Goal: Task Accomplishment & Management: Complete application form

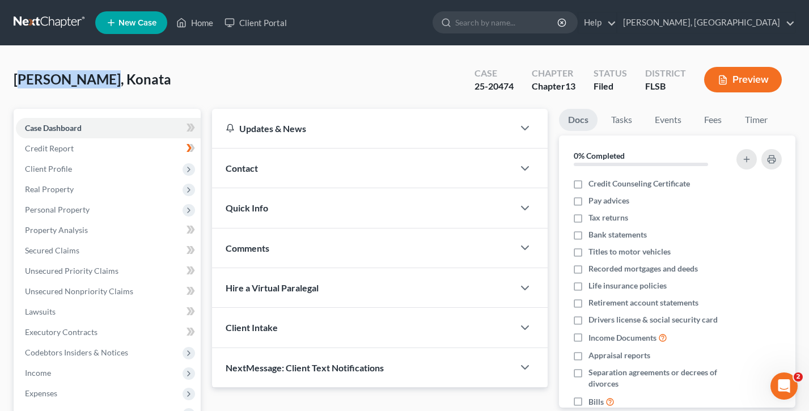
drag, startPoint x: 116, startPoint y: 97, endPoint x: 18, endPoint y: 82, distance: 99.2
click at [18, 82] on div "[PERSON_NAME], Konata Upgraded Case 25-20474 Chapter Chapter 13 Status Filed Di…" at bounding box center [405, 84] width 782 height 49
click at [101, 79] on div "[PERSON_NAME], Konata Upgraded Case 25-20474 Chapter Chapter 13 Status Filed Di…" at bounding box center [405, 84] width 782 height 49
click at [209, 26] on link "Home" at bounding box center [195, 22] width 48 height 20
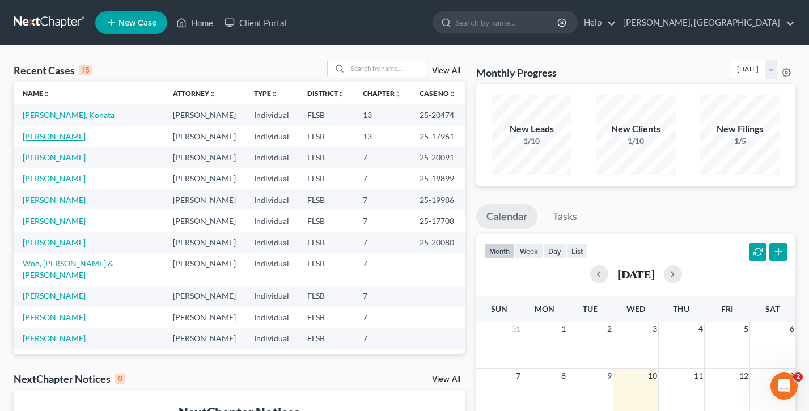
click at [63, 132] on link "[PERSON_NAME]" at bounding box center [54, 137] width 63 height 10
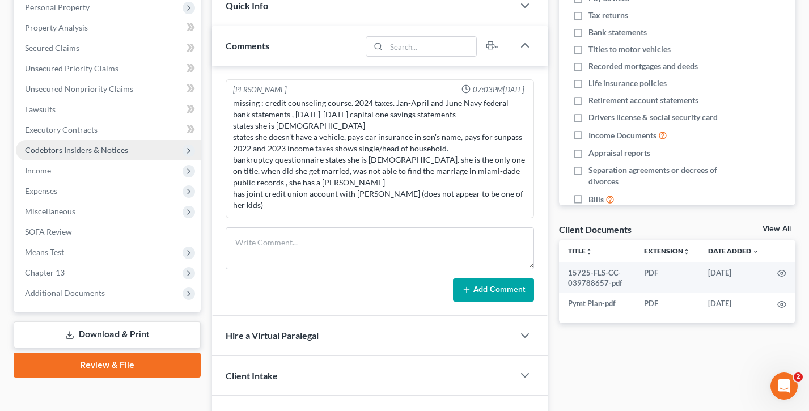
scroll to position [269, 0]
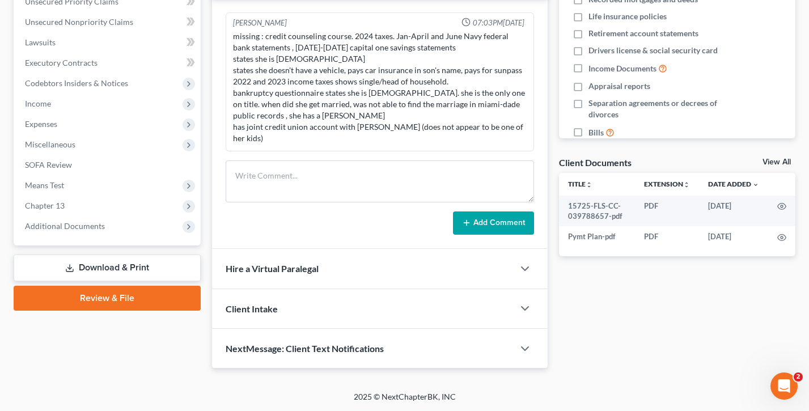
click at [115, 298] on link "Review & File" at bounding box center [107, 298] width 187 height 25
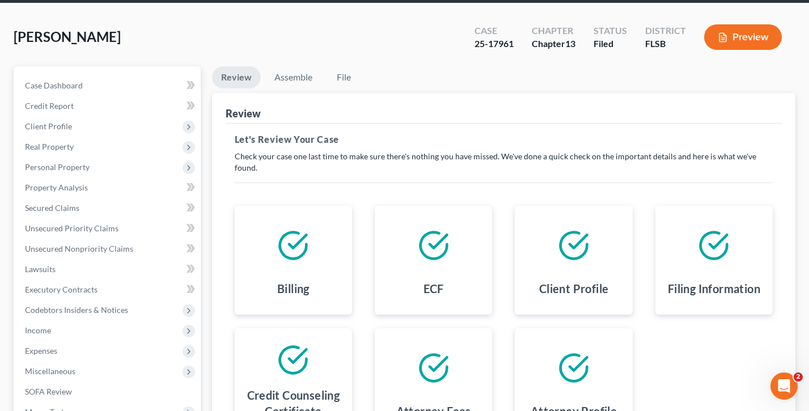
scroll to position [62, 0]
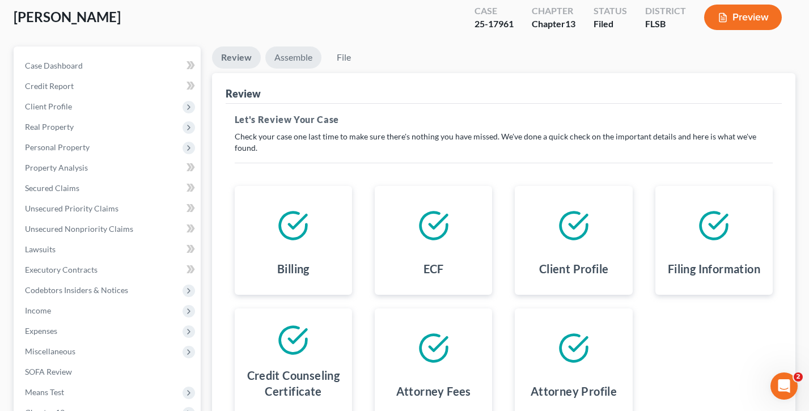
click at [300, 63] on link "Assemble" at bounding box center [293, 57] width 56 height 22
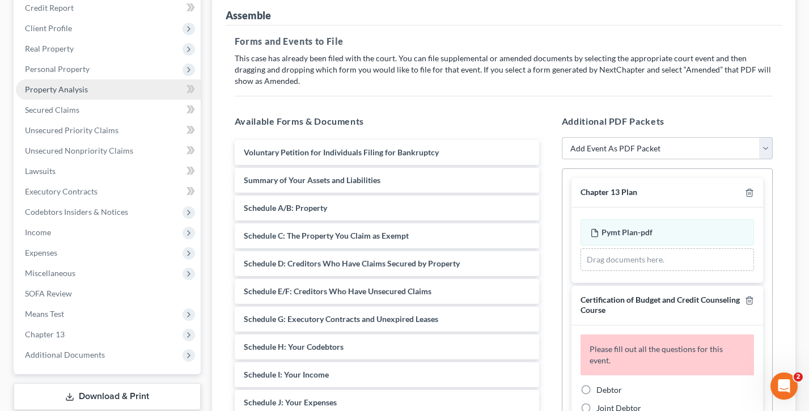
scroll to position [173, 0]
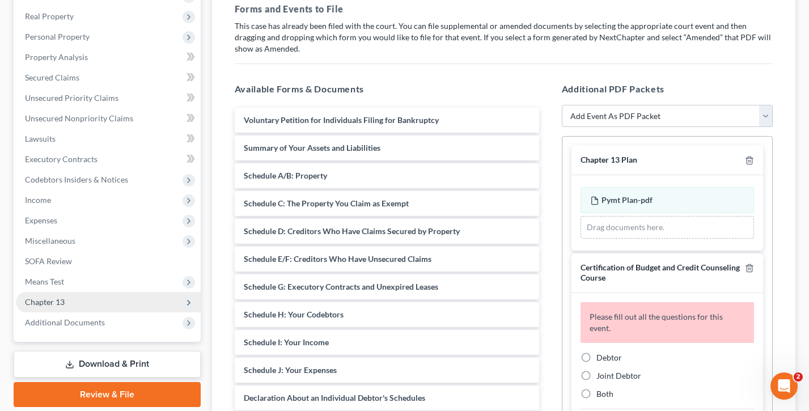
click at [102, 295] on span "Chapter 13" at bounding box center [108, 302] width 185 height 20
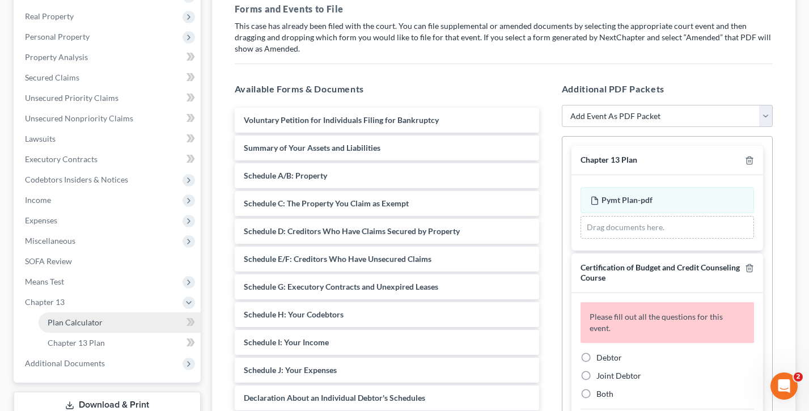
click at [100, 321] on span "Plan Calculator" at bounding box center [75, 323] width 55 height 10
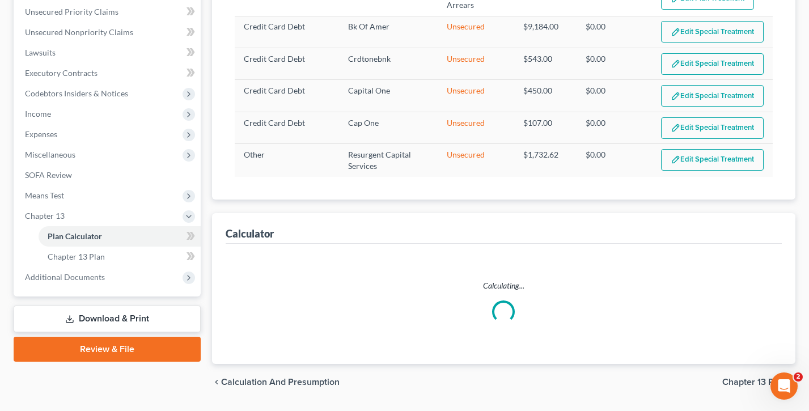
scroll to position [290, 0]
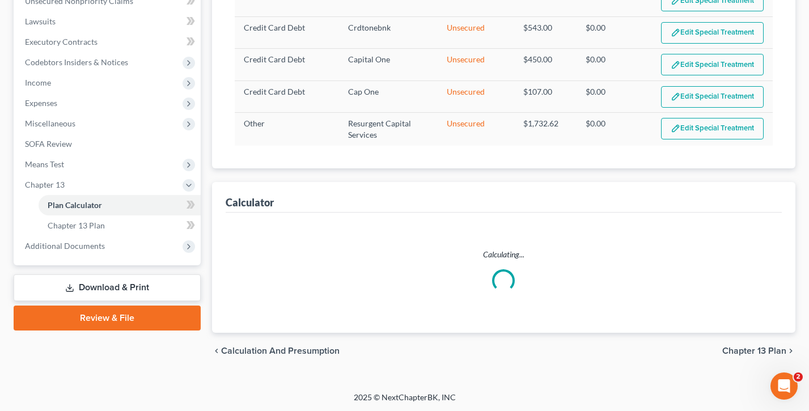
select select "59"
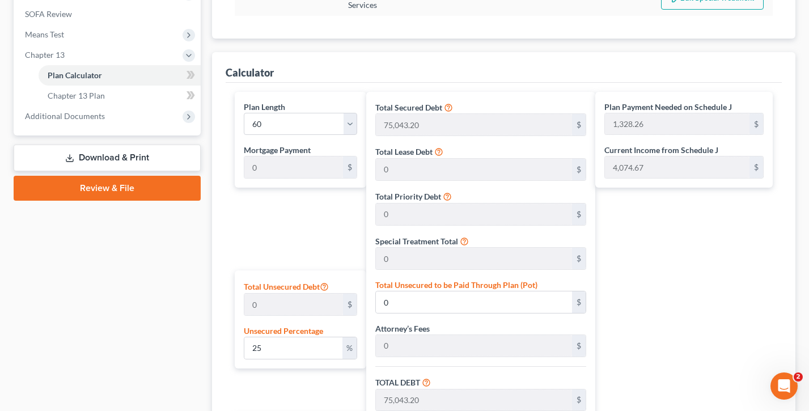
scroll to position [394, 0]
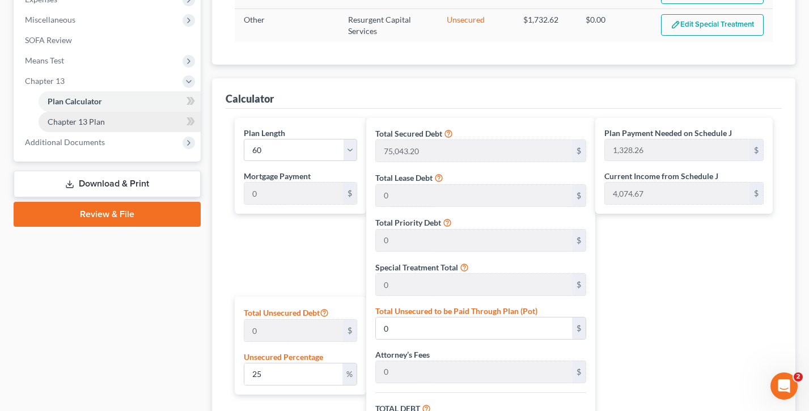
click at [107, 120] on link "Chapter 13 Plan" at bounding box center [120, 122] width 162 height 20
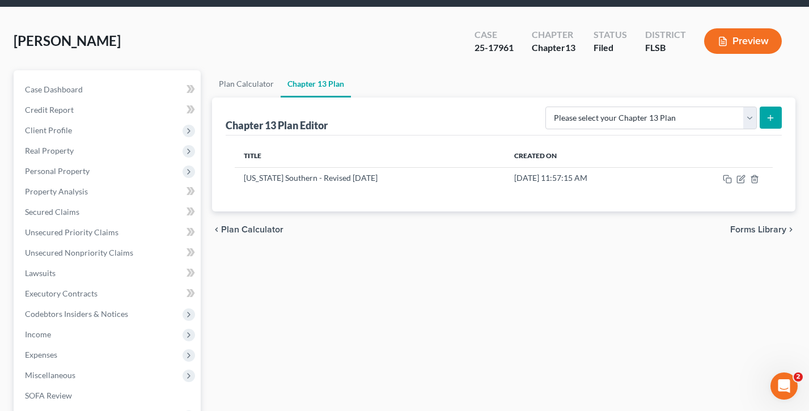
scroll to position [39, 0]
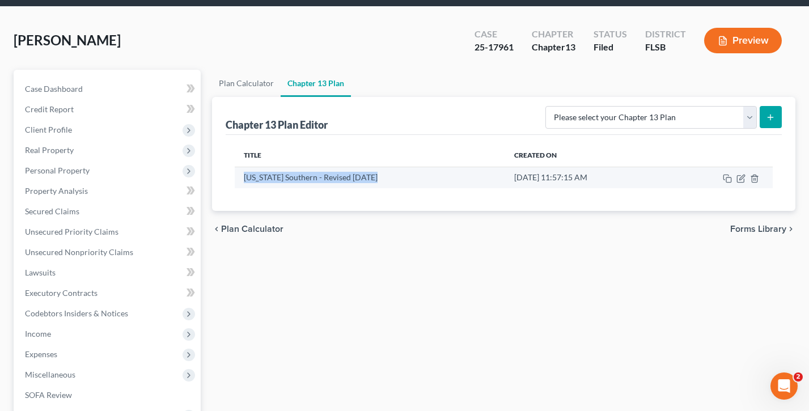
drag, startPoint x: 378, startPoint y: 178, endPoint x: 245, endPoint y: 174, distance: 133.3
click at [245, 174] on td "[US_STATE] Southern - Revised [DATE]" at bounding box center [370, 178] width 270 height 22
click at [633, 177] on td "[DATE] 11:57:15 AM" at bounding box center [586, 178] width 163 height 22
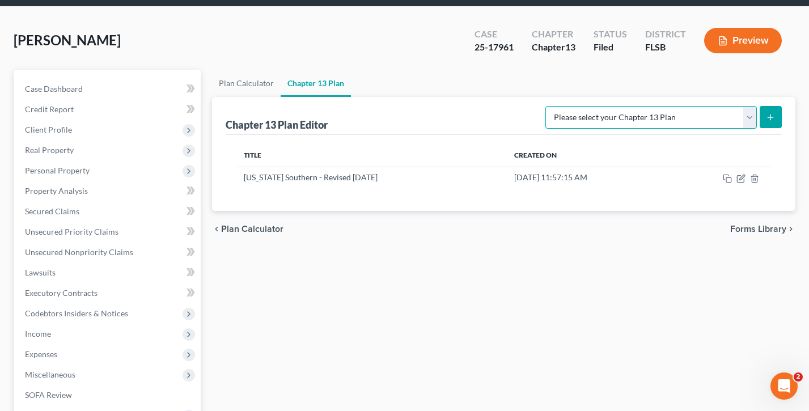
click at [658, 119] on select "Please select your Chapter 13 Plan [US_STATE] Southern - Revised [DATE] [US_STA…" at bounding box center [650, 117] width 211 height 23
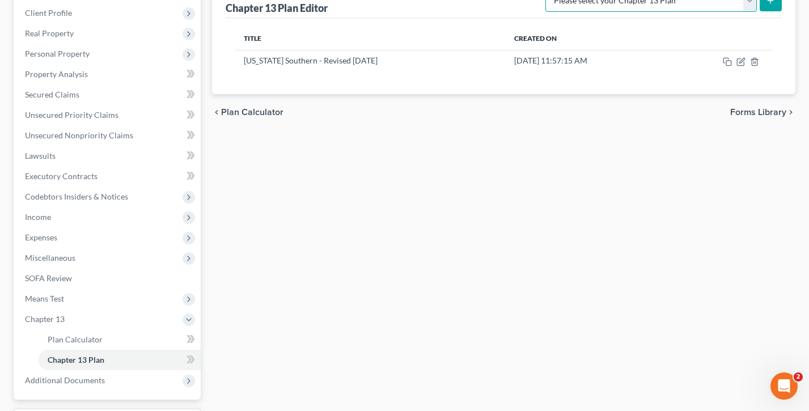
scroll to position [77, 0]
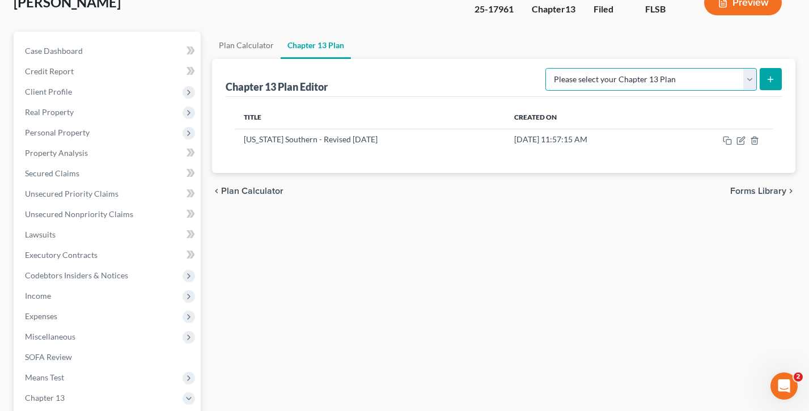
click at [668, 84] on select "Please select your Chapter 13 Plan [US_STATE] Southern - Revised [DATE] [US_STA…" at bounding box center [650, 79] width 211 height 23
select select "0"
click at [564, 68] on select "Please select your Chapter 13 Plan [US_STATE] Southern - Revised [DATE] [US_STA…" at bounding box center [650, 79] width 211 height 23
click at [766, 79] on icon "submit" at bounding box center [770, 79] width 9 height 9
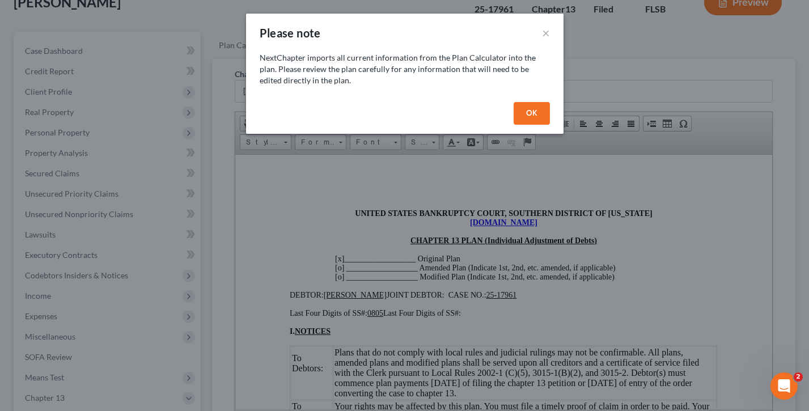
scroll to position [0, 0]
click at [524, 124] on div "OK" at bounding box center [405, 116] width 318 height 36
click at [536, 115] on button "OK" at bounding box center [532, 113] width 36 height 23
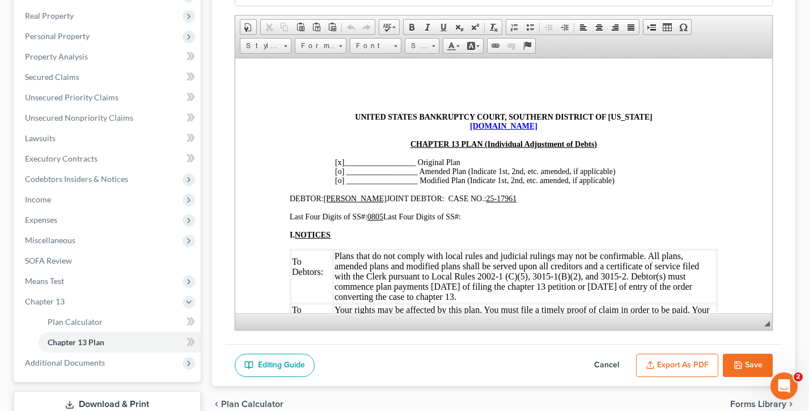
scroll to position [185, 0]
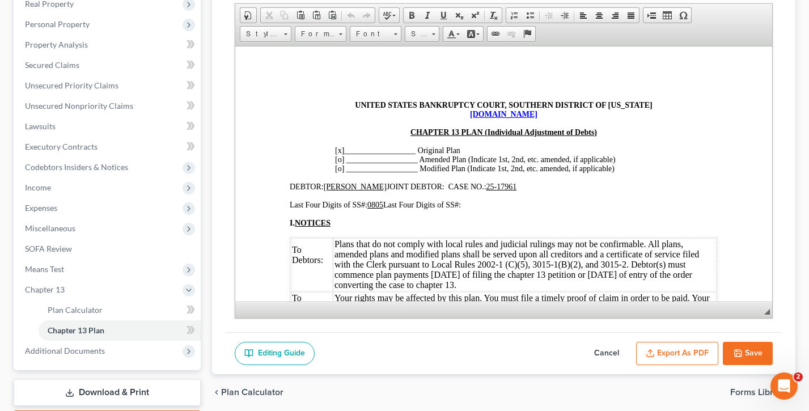
click at [607, 352] on button "Cancel" at bounding box center [607, 354] width 50 height 24
select select "0"
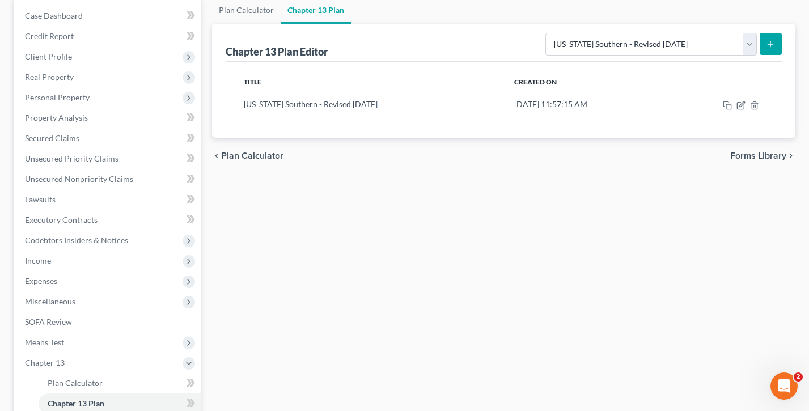
scroll to position [50, 0]
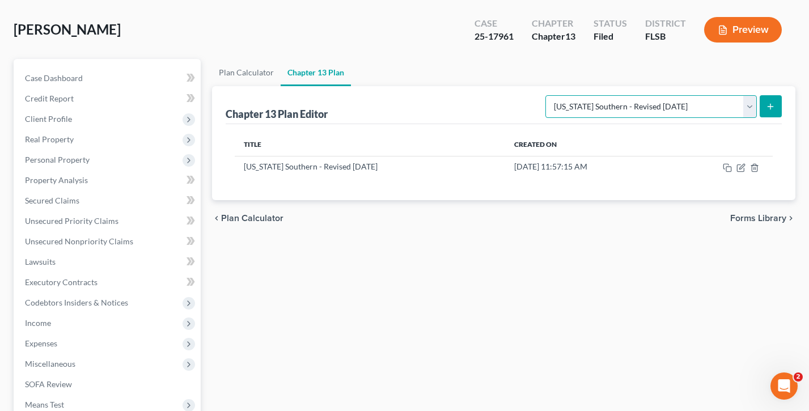
click at [653, 98] on select "Please select your Chapter 13 Plan [US_STATE] Southern - Revised [DATE] [US_STA…" at bounding box center [650, 106] width 211 height 23
click at [564, 95] on select "Please select your Chapter 13 Plan [US_STATE] Southern - Revised [DATE] [US_STA…" at bounding box center [650, 106] width 211 height 23
click at [679, 103] on select "Please select your Chapter 13 Plan [US_STATE] Southern - Revised [DATE] [US_STA…" at bounding box center [650, 106] width 211 height 23
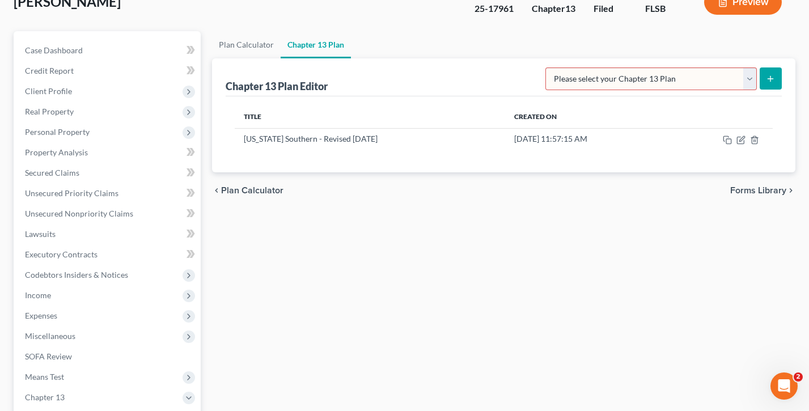
scroll to position [0, 0]
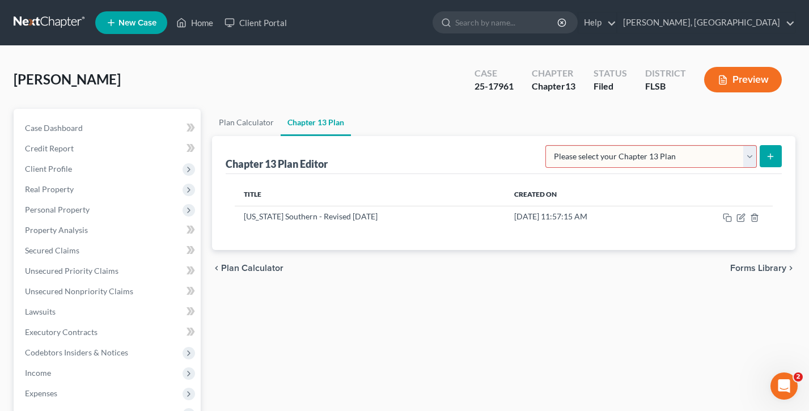
click at [750, 155] on select "Please select your Chapter 13 Plan [US_STATE] Southern - Revised [DATE] [US_STA…" at bounding box center [650, 156] width 211 height 23
click at [678, 153] on select "Please select your Chapter 13 Plan [US_STATE] Southern - Revised [DATE] [US_STA…" at bounding box center [650, 156] width 211 height 23
click at [672, 155] on select "Please select your Chapter 13 Plan [US_STATE] Southern - Revised [DATE] [US_STA…" at bounding box center [650, 156] width 211 height 23
select select "0"
click at [564, 145] on select "Please select your Chapter 13 Plan [US_STATE] Southern - Revised [DATE] [US_STA…" at bounding box center [650, 156] width 211 height 23
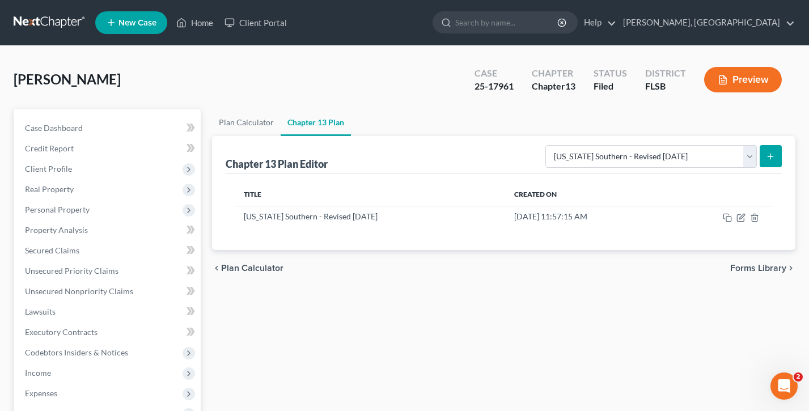
click at [767, 160] on icon "submit" at bounding box center [770, 156] width 9 height 9
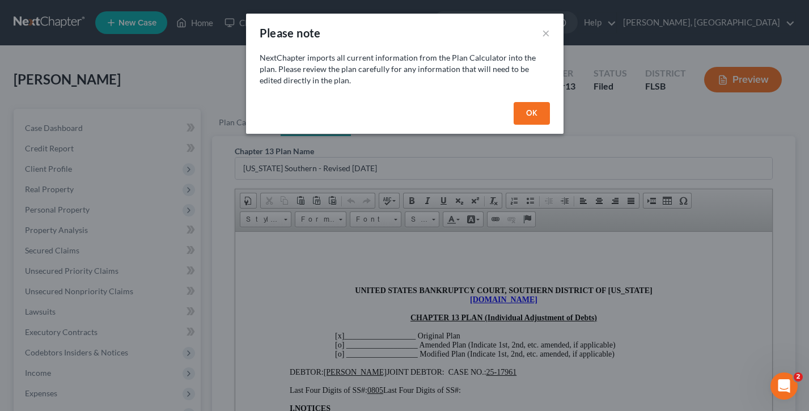
click at [538, 109] on button "OK" at bounding box center [532, 113] width 36 height 23
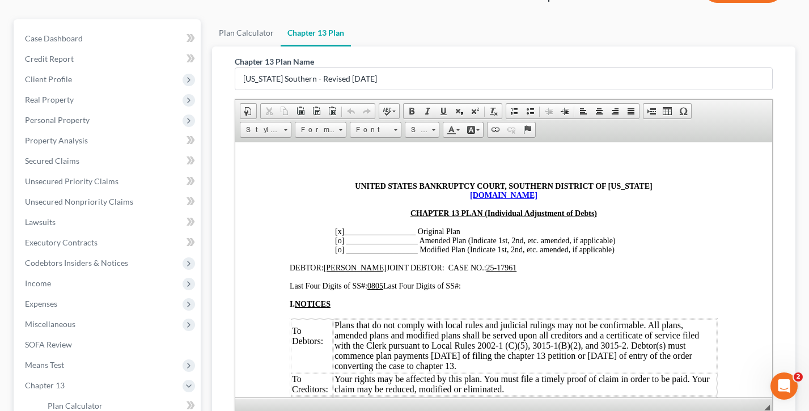
scroll to position [14, 0]
click at [341, 234] on span "[x]" at bounding box center [339, 232] width 9 height 9
click at [341, 242] on span "[o]" at bounding box center [339, 241] width 9 height 9
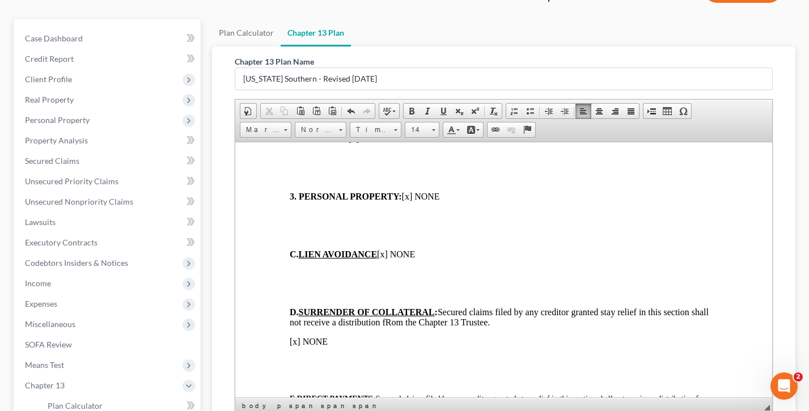
scroll to position [252, 0]
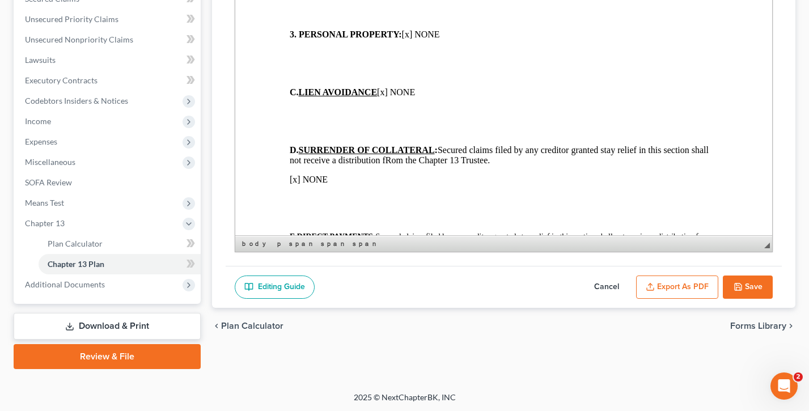
click at [604, 282] on button "Cancel" at bounding box center [607, 288] width 50 height 24
select select "0"
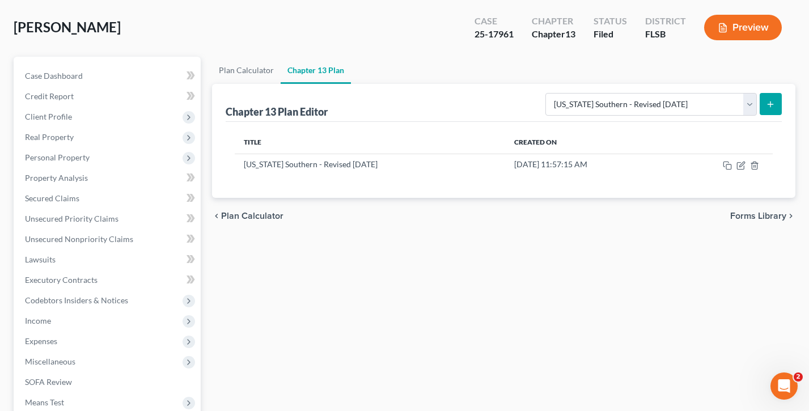
scroll to position [0, 0]
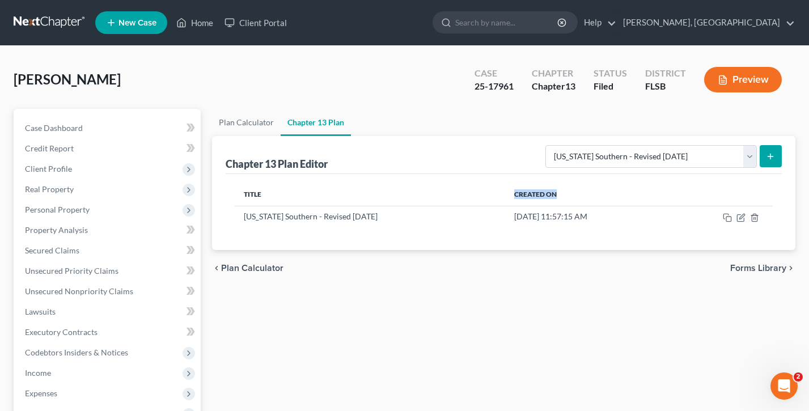
drag, startPoint x: 551, startPoint y: 192, endPoint x: 492, endPoint y: 190, distance: 58.4
click at [505, 190] on th "Created On" at bounding box center [586, 194] width 163 height 23
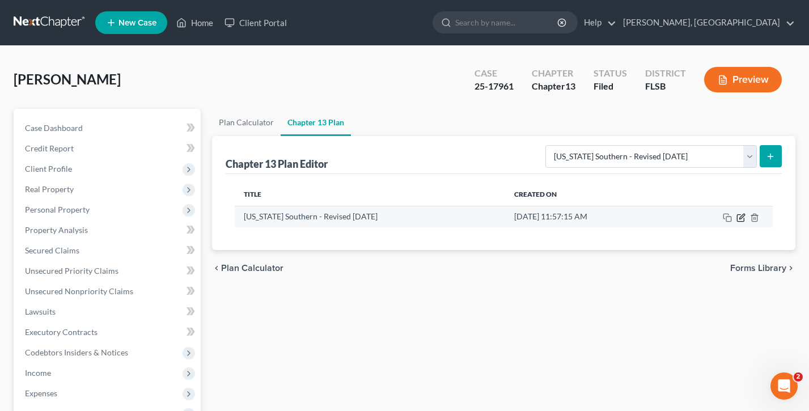
click at [741, 215] on icon "button" at bounding box center [741, 216] width 5 height 5
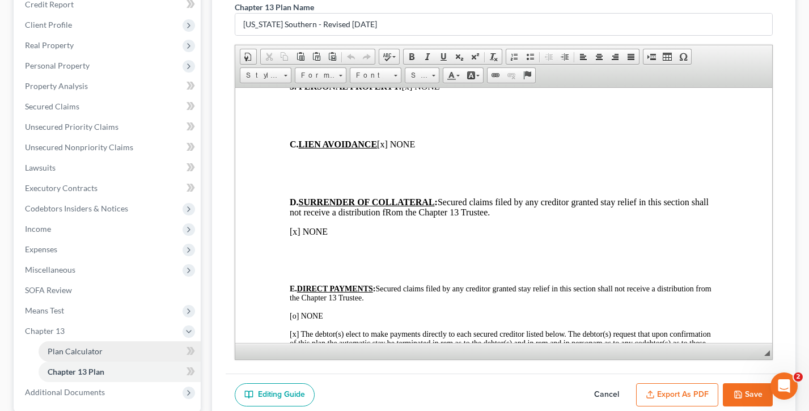
scroll to position [191, 0]
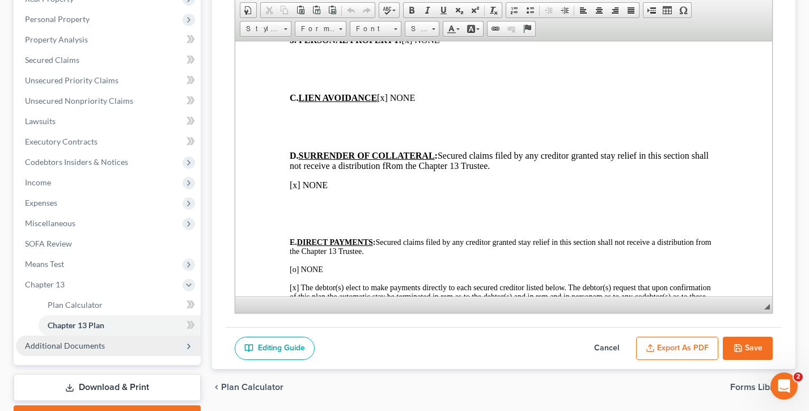
click at [77, 341] on span "Additional Documents" at bounding box center [65, 346] width 80 height 10
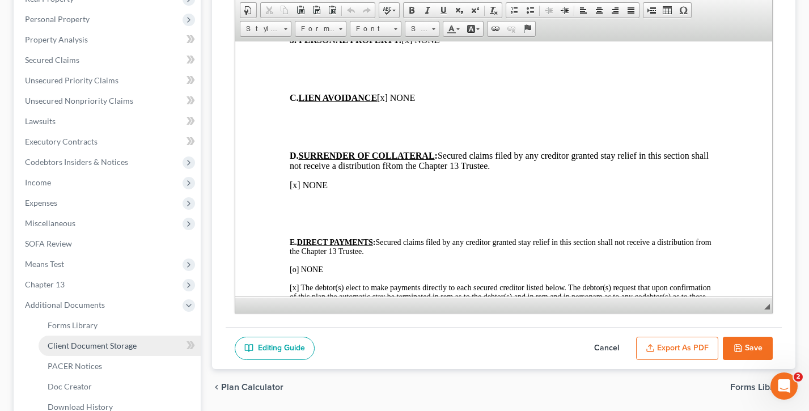
click at [89, 346] on span "Client Document Storage" at bounding box center [92, 346] width 89 height 10
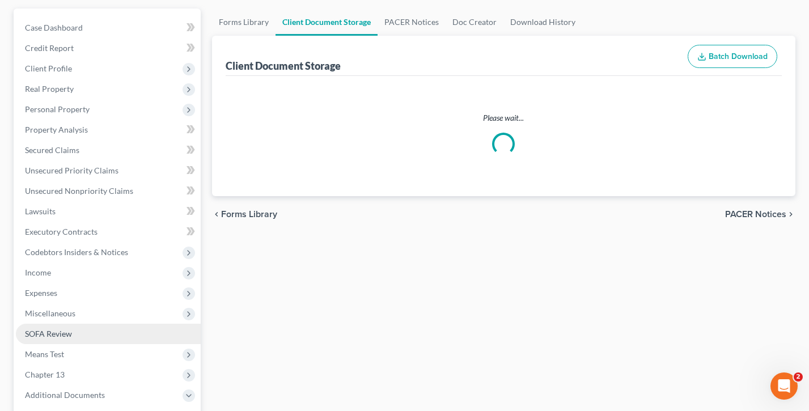
select select "22"
select select "9"
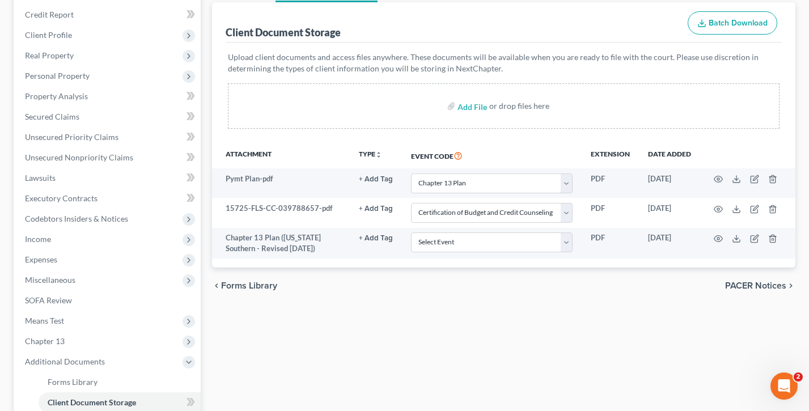
scroll to position [143, 0]
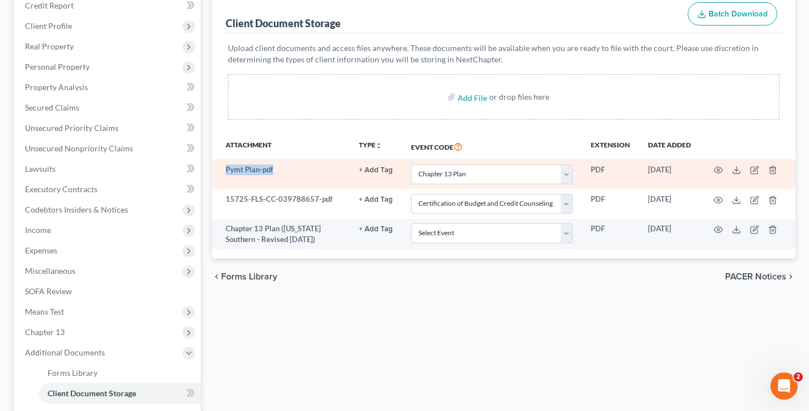
drag, startPoint x: 290, startPoint y: 166, endPoint x: 223, endPoint y: 168, distance: 66.9
click at [223, 168] on td "Pymt Plan-pdf" at bounding box center [281, 173] width 138 height 29
click at [302, 168] on td "Pymt Plan-pdf" at bounding box center [281, 173] width 138 height 29
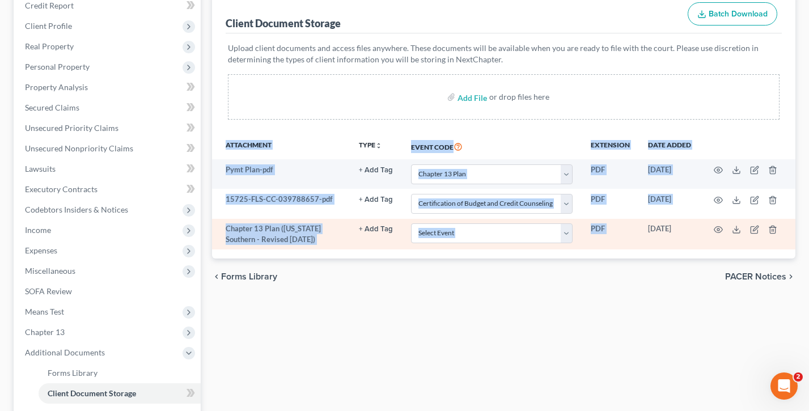
drag, startPoint x: 707, startPoint y: 223, endPoint x: 644, endPoint y: 226, distance: 63.5
click at [644, 226] on tr "Chapter 13 Plan ([US_STATE] Southern - Revised [DATE]) + Add Tag Select an opti…" at bounding box center [503, 234] width 583 height 31
click at [644, 226] on td "[DATE]" at bounding box center [669, 234] width 61 height 31
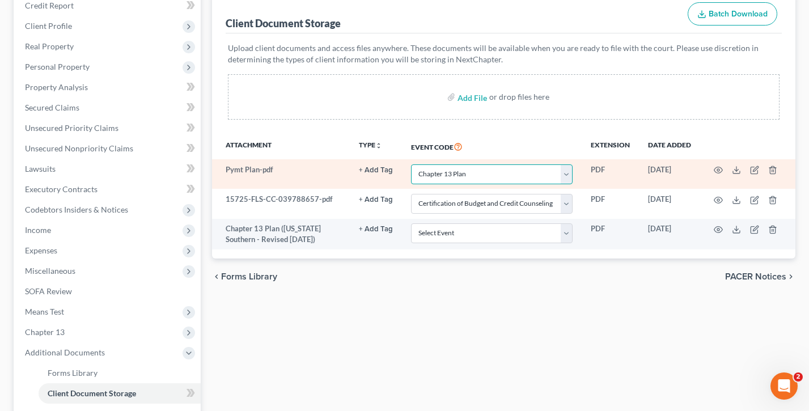
click at [469, 176] on select "Select Event 20 Largest Unsecured Creditors Affidavit Notice of Case Reassignme…" at bounding box center [492, 174] width 162 height 20
drag, startPoint x: 273, startPoint y: 174, endPoint x: 229, endPoint y: 165, distance: 45.1
click at [229, 165] on td "Pymt Plan-pdf" at bounding box center [281, 173] width 138 height 29
click at [474, 175] on select "Select Event 20 Largest Unsecured Creditors Affidavit Notice of Case Reassignme…" at bounding box center [492, 174] width 162 height 20
select select
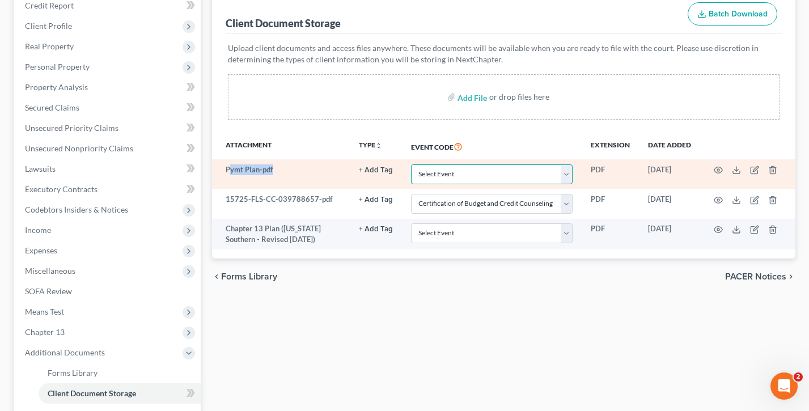
click at [412, 164] on select "Select Event 20 Largest Unsecured Creditors Affidavit Notice of Case Reassignme…" at bounding box center [492, 174] width 162 height 20
click at [284, 168] on td "Pymt Plan-pdf" at bounding box center [281, 173] width 138 height 29
drag, startPoint x: 281, startPoint y: 169, endPoint x: 221, endPoint y: 170, distance: 59.5
click at [221, 170] on td "Pymt Plan-pdf" at bounding box center [281, 173] width 138 height 29
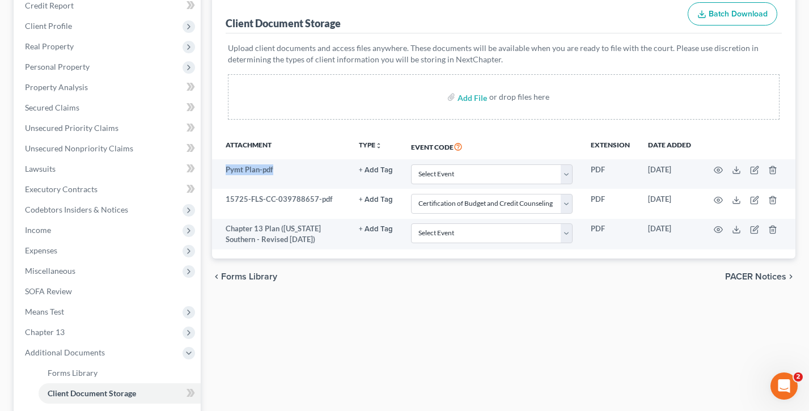
drag, startPoint x: 483, startPoint y: 147, endPoint x: 411, endPoint y: 143, distance: 72.1
click at [410, 143] on th "Event Code" at bounding box center [492, 146] width 180 height 26
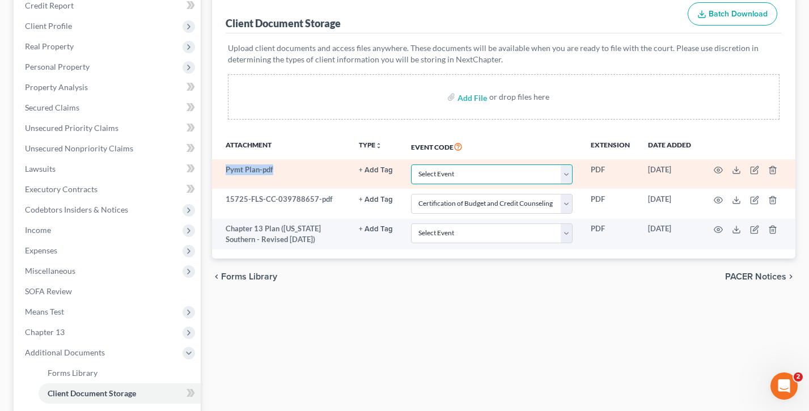
click at [484, 174] on select "Select Event 20 Largest Unsecured Creditors Affidavit Notice of Case Reassignme…" at bounding box center [492, 174] width 162 height 20
click at [412, 164] on select "Select Event 20 Largest Unsecured Creditors Affidavit Notice of Case Reassignme…" at bounding box center [492, 174] width 162 height 20
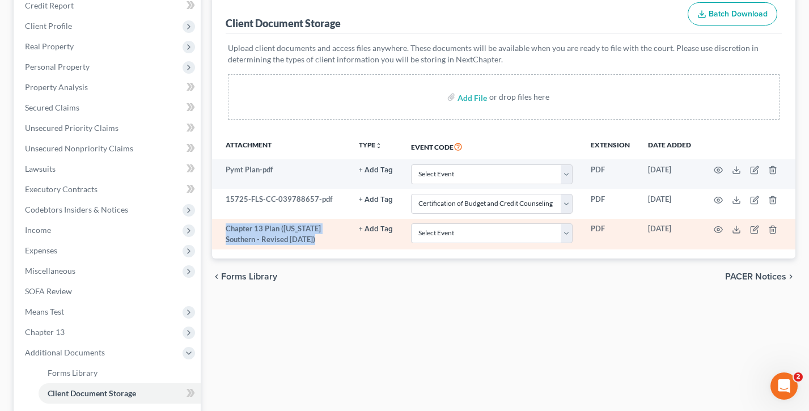
drag, startPoint x: 315, startPoint y: 238, endPoint x: 221, endPoint y: 227, distance: 95.3
click at [221, 227] on td "Chapter 13 Plan ([US_STATE] Southern - Revised [DATE])" at bounding box center [281, 234] width 138 height 31
drag, startPoint x: 698, startPoint y: 227, endPoint x: 646, endPoint y: 227, distance: 51.6
click at [646, 227] on td "[DATE]" at bounding box center [669, 234] width 61 height 31
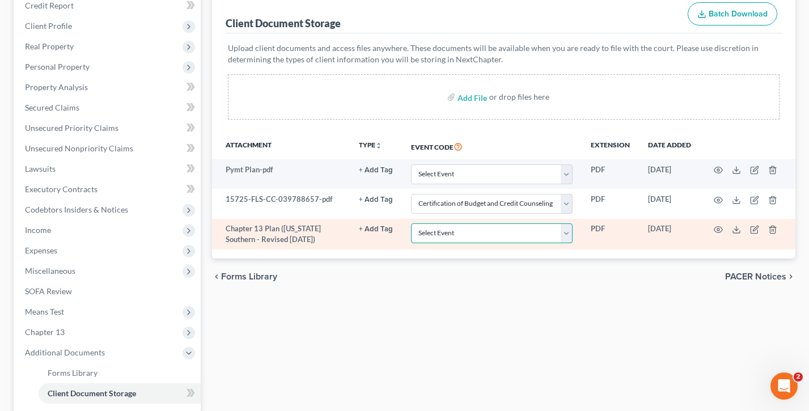
click at [475, 230] on select "Select Event 20 Largest Unsecured Creditors Affidavit Notice of Case Reassignme…" at bounding box center [492, 233] width 162 height 20
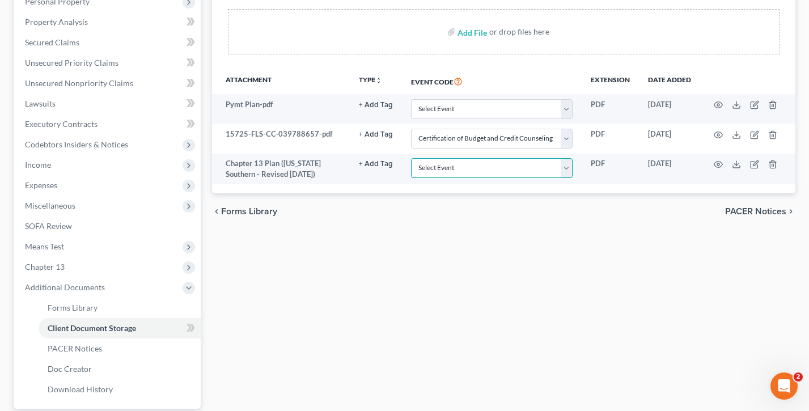
scroll to position [313, 0]
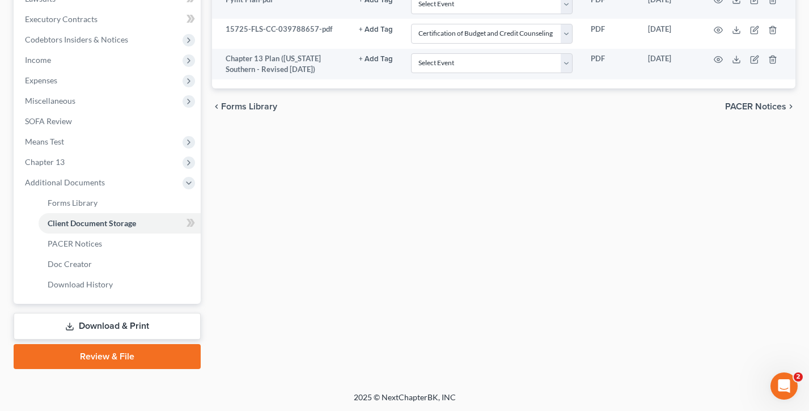
click at [123, 357] on link "Review & File" at bounding box center [107, 356] width 187 height 25
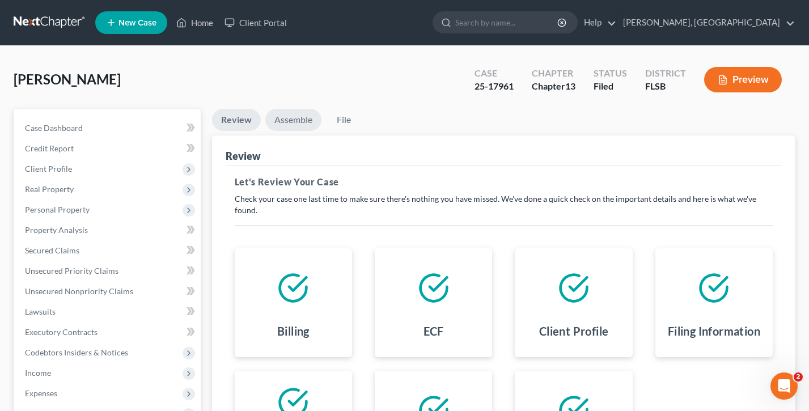
click at [298, 120] on link "Assemble" at bounding box center [293, 120] width 56 height 22
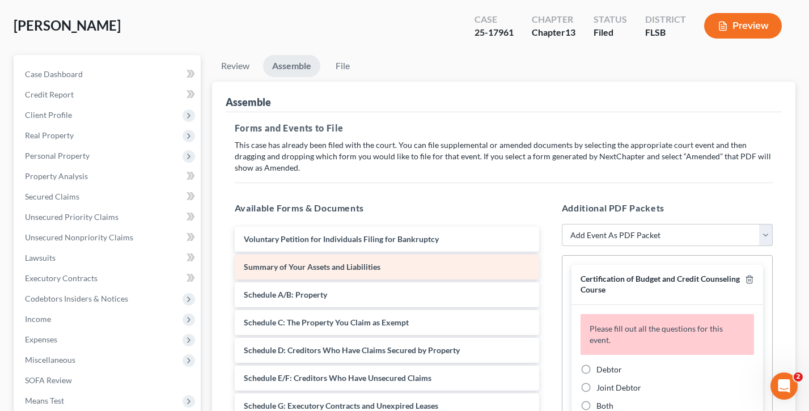
scroll to position [37, 0]
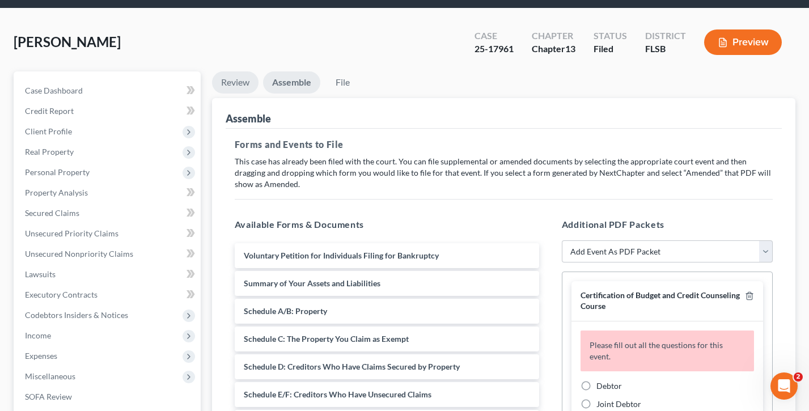
click at [230, 87] on link "Review" at bounding box center [235, 82] width 46 height 22
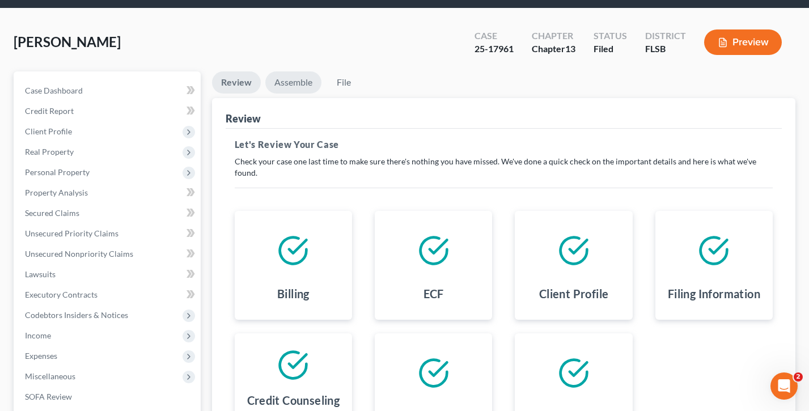
click at [287, 82] on link "Assemble" at bounding box center [293, 82] width 56 height 22
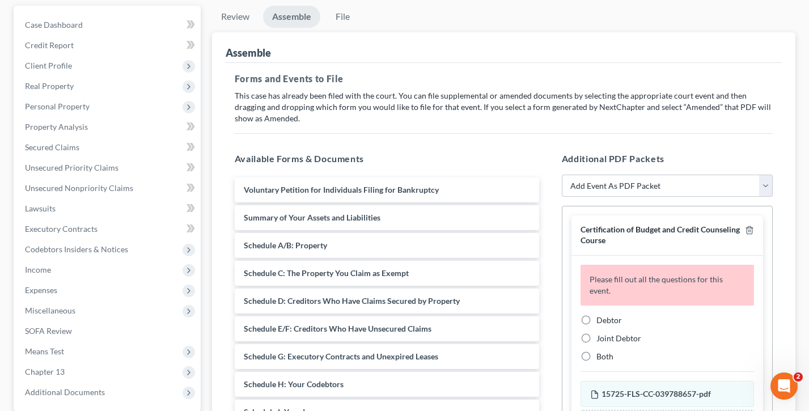
scroll to position [117, 0]
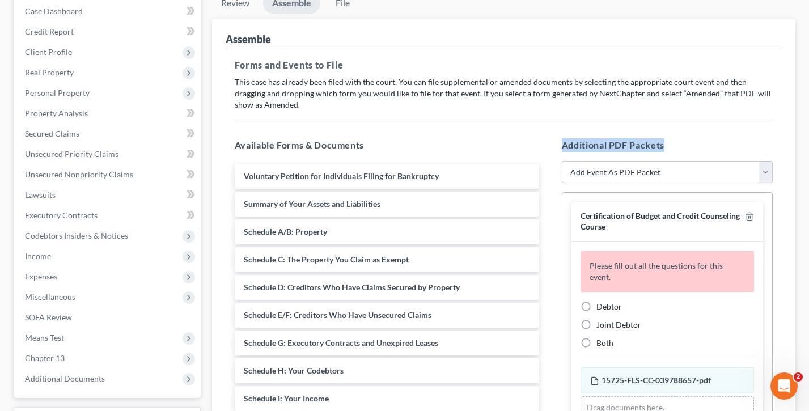
drag, startPoint x: 687, startPoint y: 144, endPoint x: 561, endPoint y: 144, distance: 125.9
click at [562, 144] on h5 "Additional PDF Packets" at bounding box center [667, 145] width 211 height 14
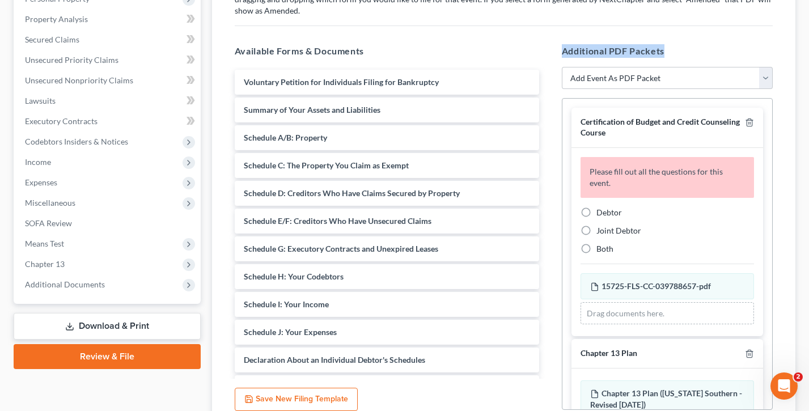
scroll to position [218, 0]
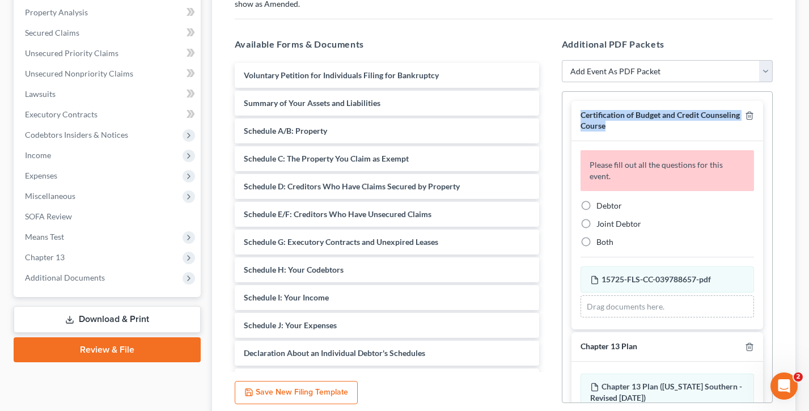
drag, startPoint x: 676, startPoint y: 127, endPoint x: 582, endPoint y: 120, distance: 94.4
click at [581, 120] on div "Certification of Budget and Credit Counseling Course" at bounding box center [661, 120] width 160 height 21
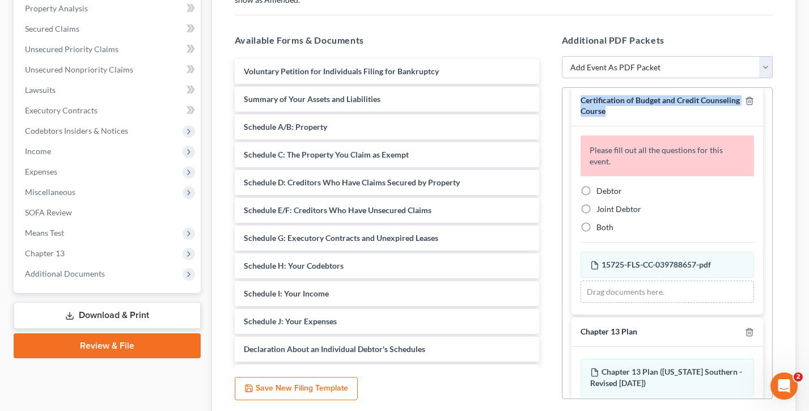
scroll to position [0, 0]
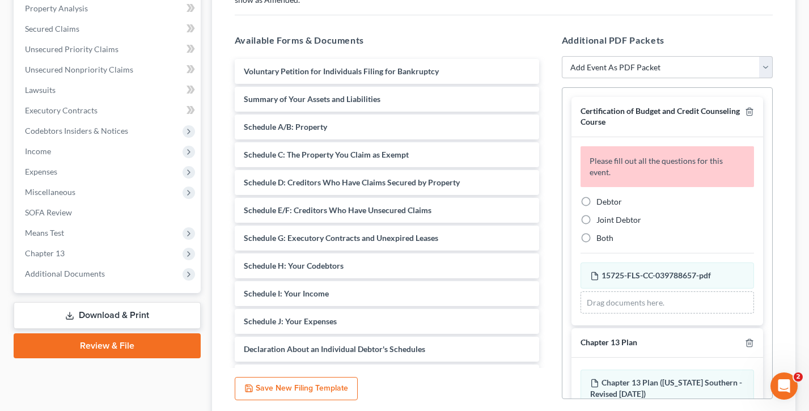
drag, startPoint x: 697, startPoint y: 119, endPoint x: 653, endPoint y: 101, distance: 47.3
click at [696, 119] on div "Certification of Budget and Credit Counseling Course" at bounding box center [661, 116] width 160 height 21
drag, startPoint x: 680, startPoint y: 40, endPoint x: 552, endPoint y: 41, distance: 128.1
click at [552, 41] on div "Additional PDF Packets Add Event As PDF Packet Affidavit Notice of Case Reassig…" at bounding box center [668, 216] width 234 height 384
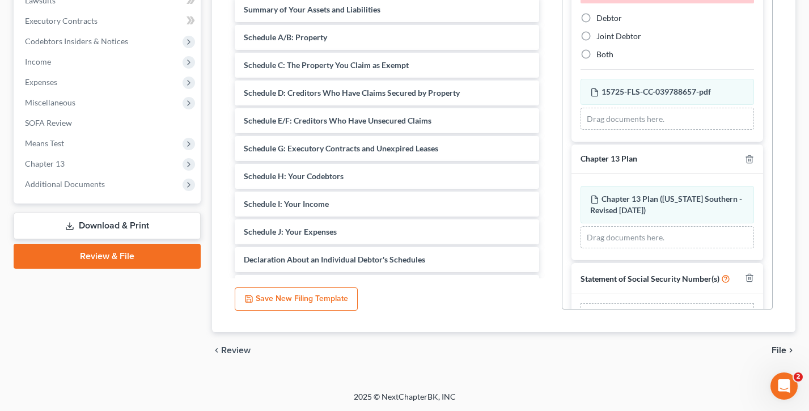
scroll to position [122, 0]
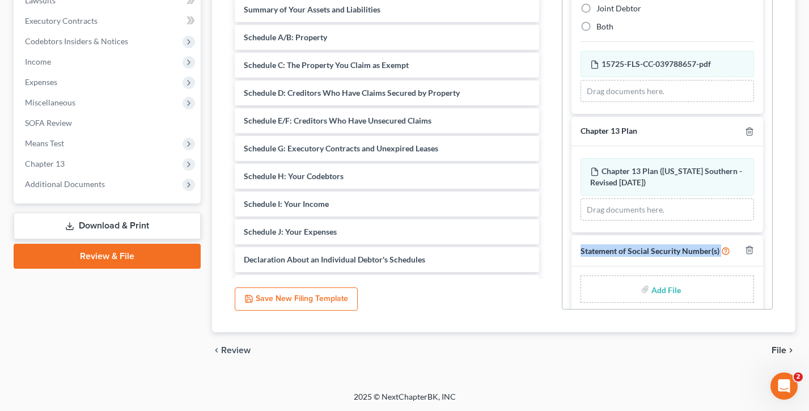
drag, startPoint x: 736, startPoint y: 238, endPoint x: 583, endPoint y: 235, distance: 153.1
click at [579, 236] on div "Statement of Social Security Number(s)" at bounding box center [668, 250] width 192 height 31
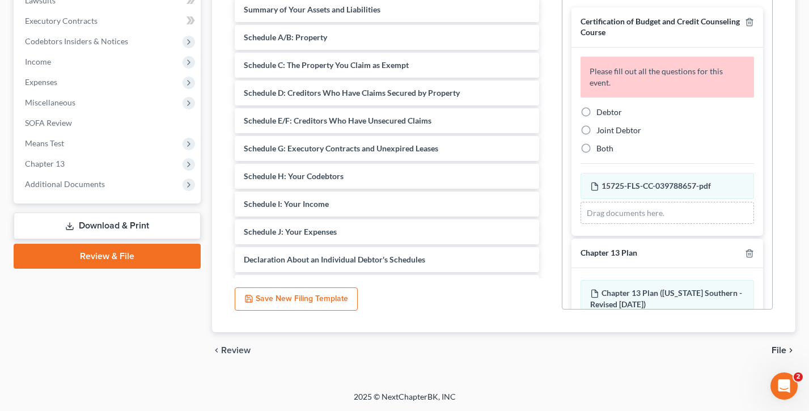
scroll to position [0, 0]
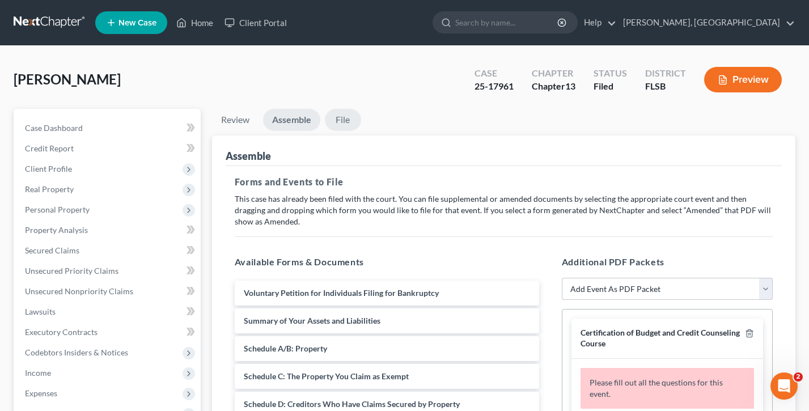
click at [340, 119] on link "File" at bounding box center [343, 120] width 36 height 22
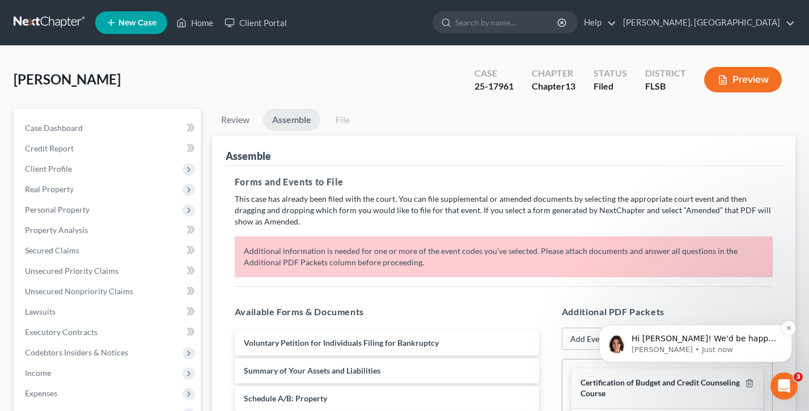
click at [689, 337] on p "Hi [PERSON_NAME]! We'd be happy to help with the technical questions you’re exp…" at bounding box center [705, 338] width 146 height 11
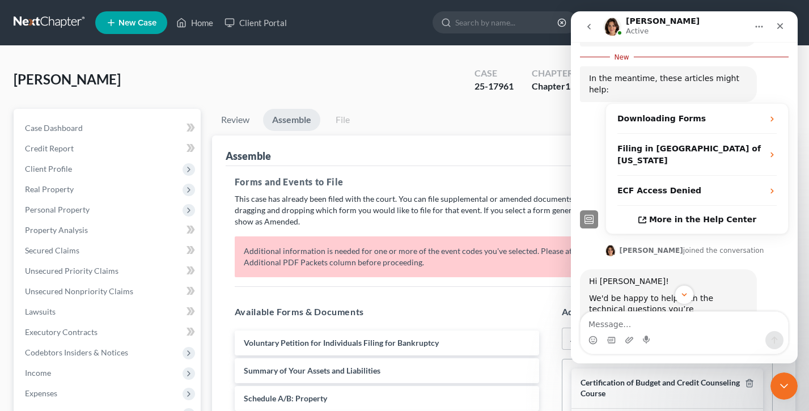
scroll to position [157, 0]
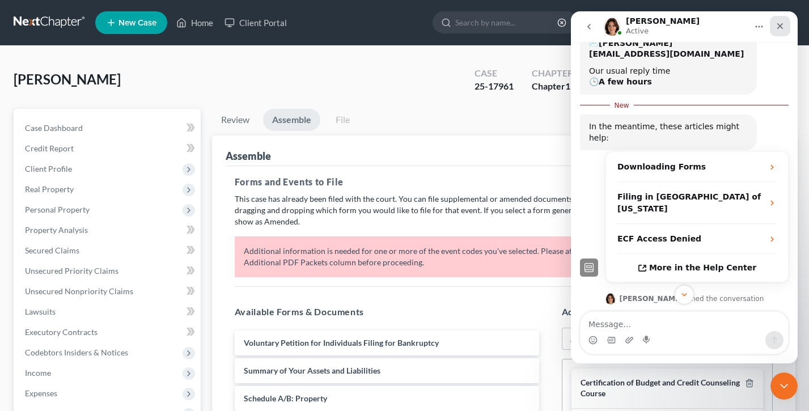
click at [773, 28] on div "Close" at bounding box center [780, 26] width 20 height 20
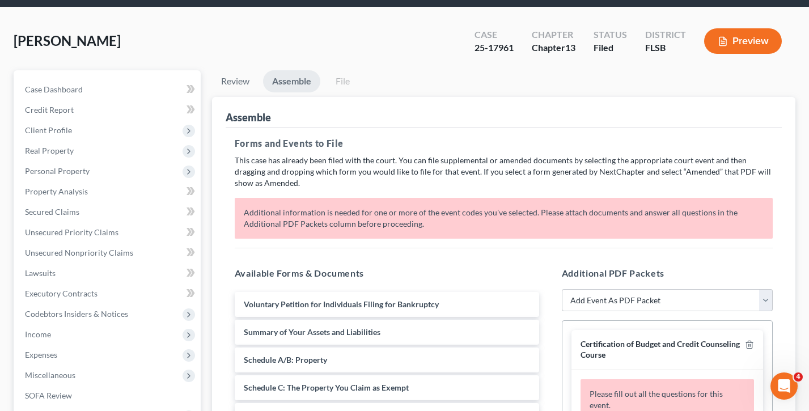
scroll to position [0, 0]
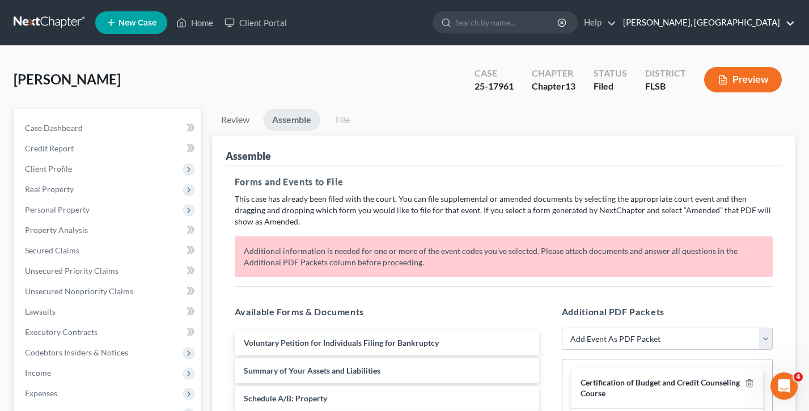
click at [721, 24] on link "[PERSON_NAME], [GEOGRAPHIC_DATA]" at bounding box center [705, 22] width 177 height 20
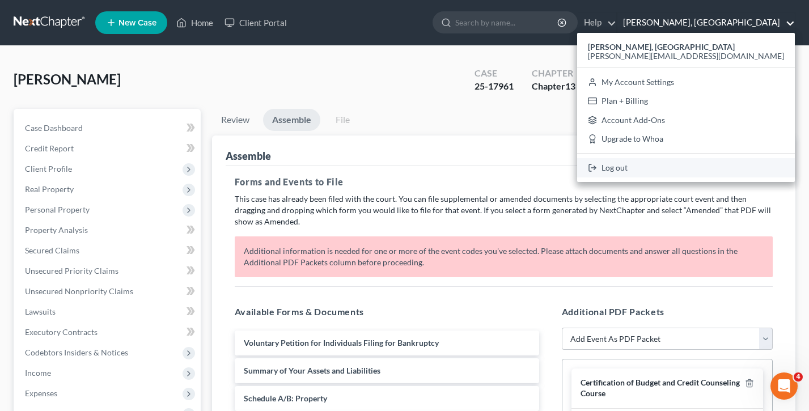
click at [718, 172] on link "Log out" at bounding box center [686, 167] width 218 height 19
